Goal: Complete application form: Complete application form

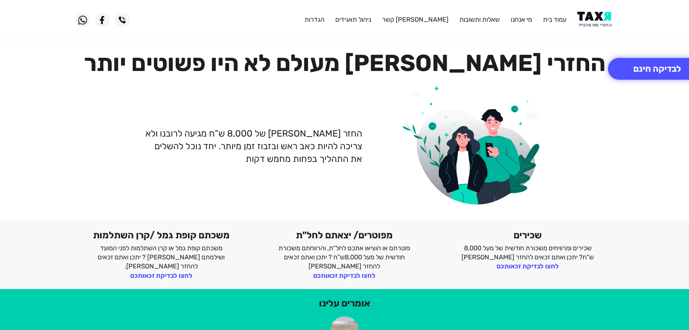
click at [594, 16] on img at bounding box center [595, 20] width 37 height 16
click at [637, 74] on button "לבדיקה חינם" at bounding box center [657, 69] width 98 height 22
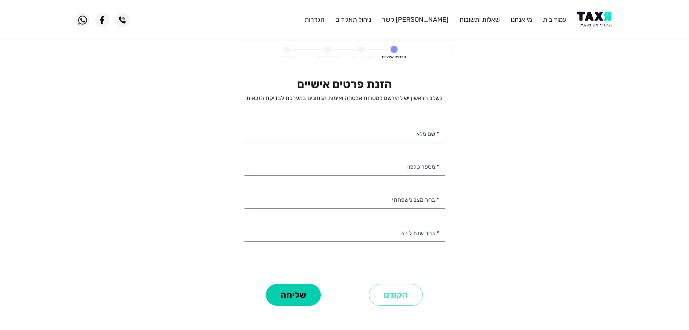
select select
click at [428, 173] on input "* מספר טלפון" at bounding box center [345, 166] width 200 height 18
paste input "0528264621"
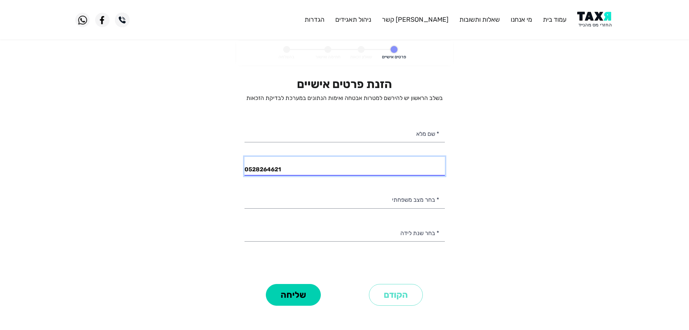
type input "0528264621"
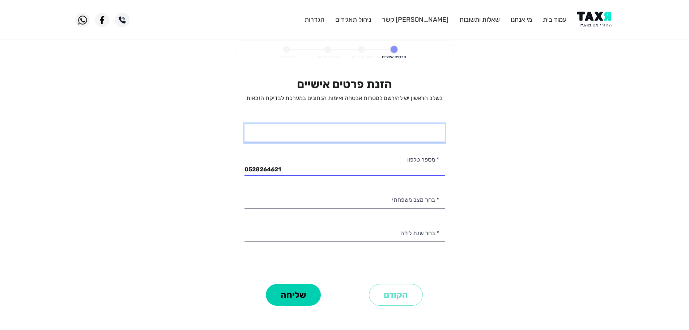
click at [355, 139] on input "* שם מלא" at bounding box center [345, 133] width 200 height 18
type input "להב טואיל"
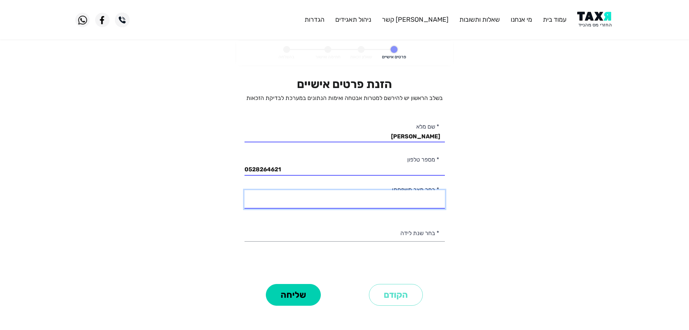
click at [422, 199] on select "רווק/ה נשוי/אה גרוש/ה אלמן/נה" at bounding box center [345, 199] width 200 height 18
select select "3: Divorced"
click at [245, 190] on select "רווק/ה נשוי/אה גרוש/ה אלמן/נה" at bounding box center [345, 199] width 200 height 18
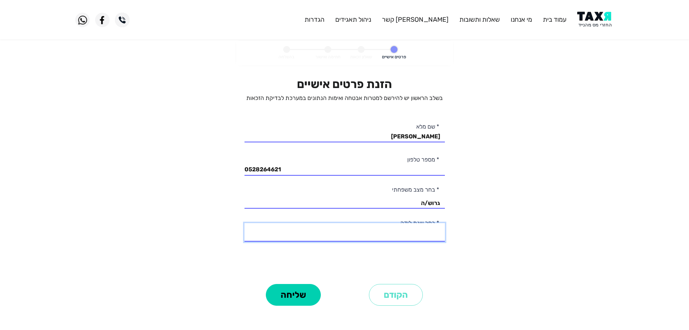
click at [429, 231] on select "2003 2002 2001 2000 1999 1998 1997 1996 1995 1994 1993 1992 1991 1990 1989 1988…" at bounding box center [345, 232] width 200 height 18
select select "16: 1988"
click at [245, 223] on select "2003 2002 2001 2000 1999 1998 1997 1996 1995 1994 1993 1992 1991 1990 1989 1988…" at bounding box center [345, 232] width 200 height 18
click at [304, 297] on button "שליחה" at bounding box center [293, 295] width 55 height 22
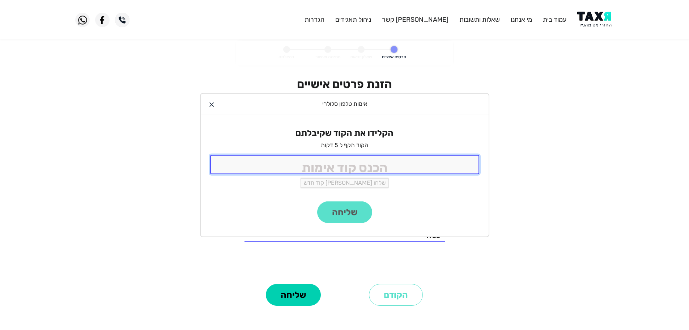
click at [394, 164] on input "tel" at bounding box center [344, 164] width 269 height 19
type input "9988"
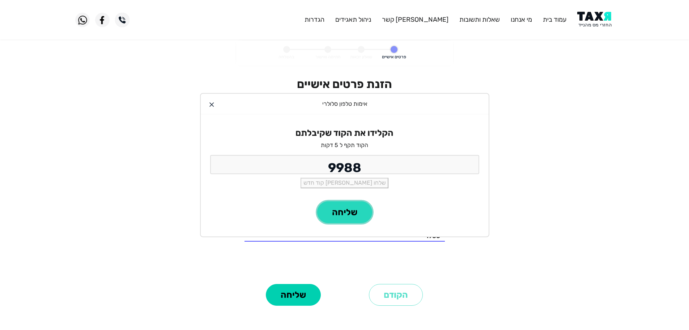
click at [347, 210] on button "שליחה" at bounding box center [344, 212] width 55 height 22
